Goal: Information Seeking & Learning: Find specific fact

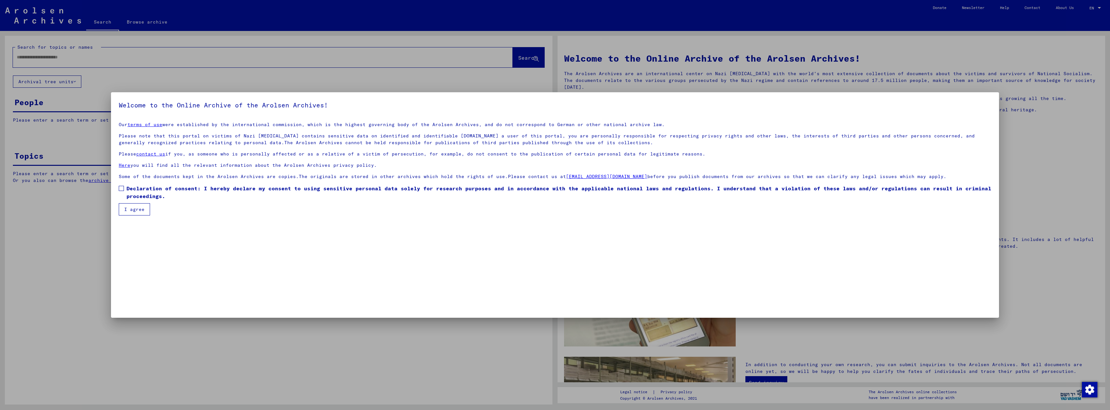
drag, startPoint x: 122, startPoint y: 189, endPoint x: 125, endPoint y: 191, distance: 3.4
click at [122, 189] on span at bounding box center [121, 188] width 5 height 5
click at [131, 208] on button "I agree" at bounding box center [134, 209] width 31 height 12
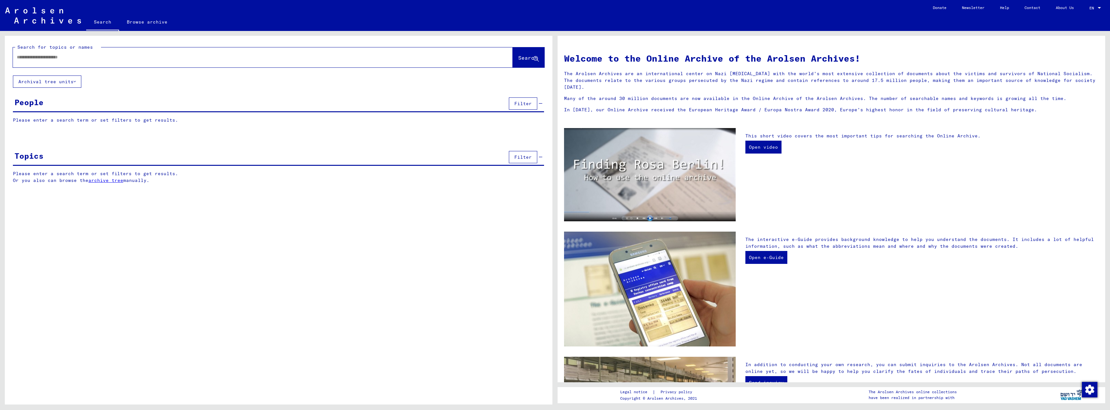
click at [37, 59] on input "text" at bounding box center [255, 57] width 476 height 7
type input "*****"
click at [519, 60] on span "Search" at bounding box center [527, 58] width 19 height 6
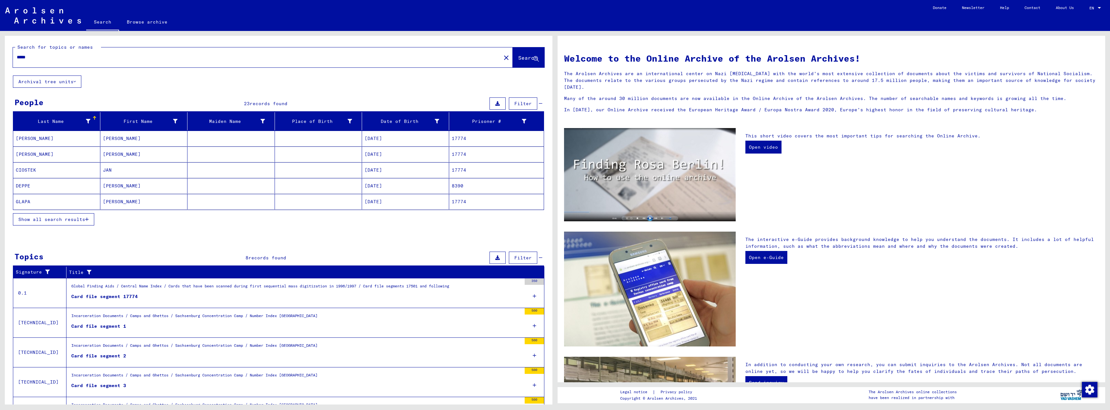
click at [86, 220] on icon "button" at bounding box center [87, 219] width 4 height 5
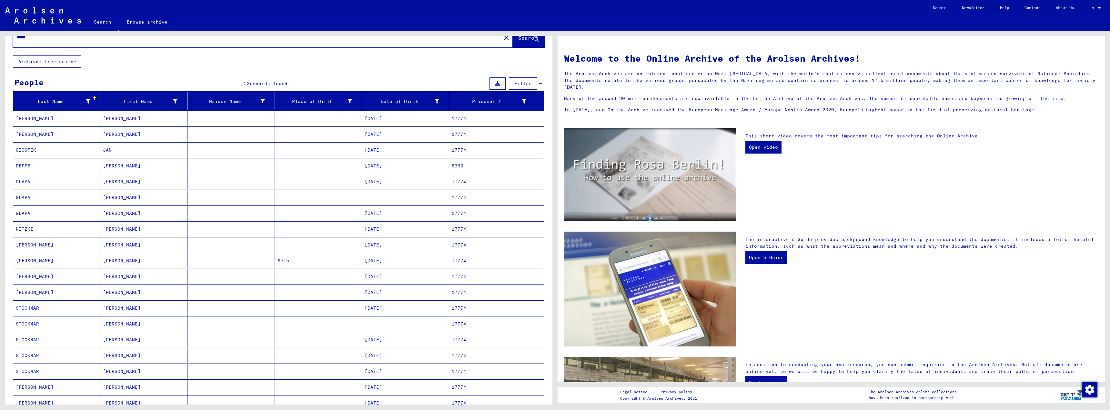
scroll to position [65, 0]
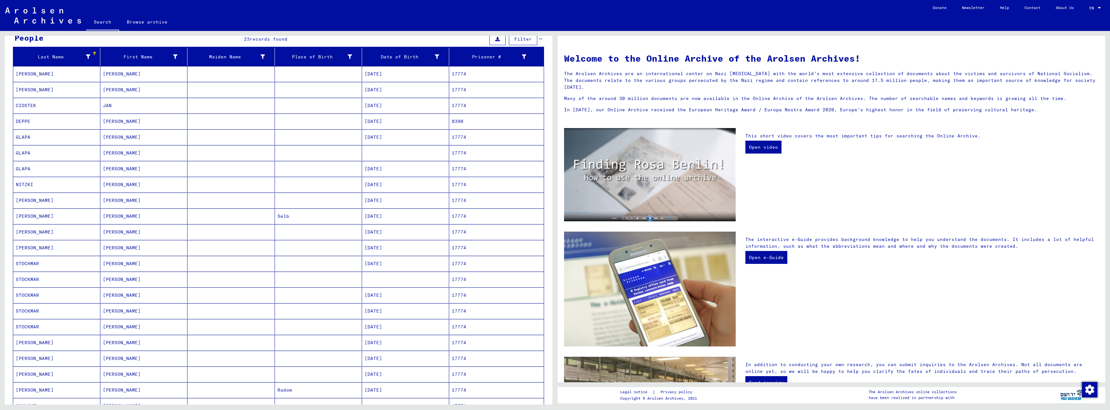
click at [381, 184] on mat-cell "[DATE]" at bounding box center [405, 184] width 87 height 15
